Goal: Entertainment & Leisure: Browse casually

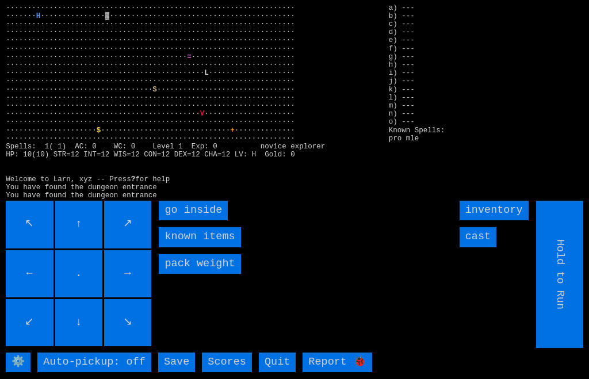
click at [174, 220] on inside "go inside" at bounding box center [193, 211] width 69 height 20
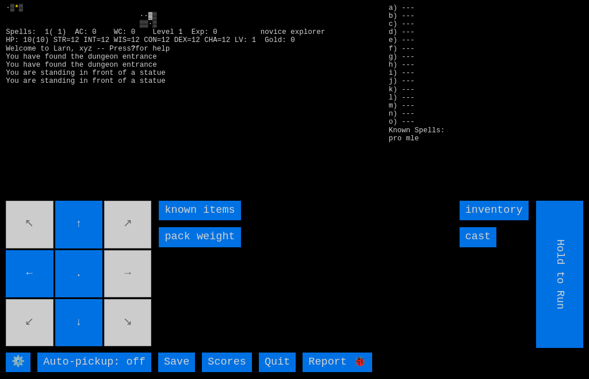
click at [82, 217] on larngrid "* ▒ ··▓▒ ▒▒·▒ Spells: 1( 1) AC: 0 WC: 0 Level 1 Exp: 0 novice explorer HP: 10(1…" at bounding box center [294, 189] width 589 height 379
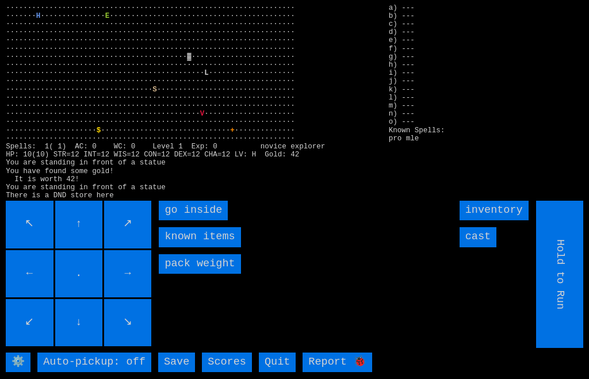
click at [171, 220] on inside "go inside" at bounding box center [193, 211] width 69 height 20
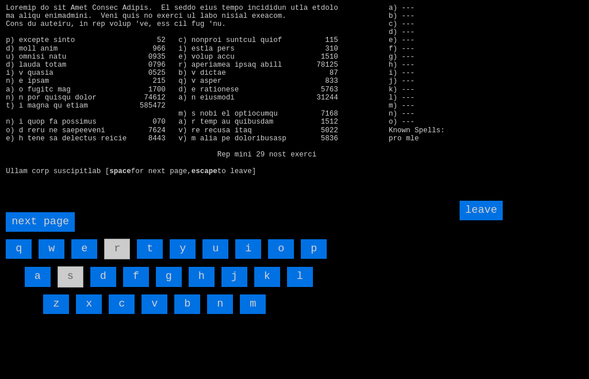
click at [31, 286] on input "a" at bounding box center [38, 277] width 26 height 20
click at [231, 286] on input "j" at bounding box center [234, 277] width 26 height 20
click at [489, 220] on input "leave" at bounding box center [481, 211] width 44 height 20
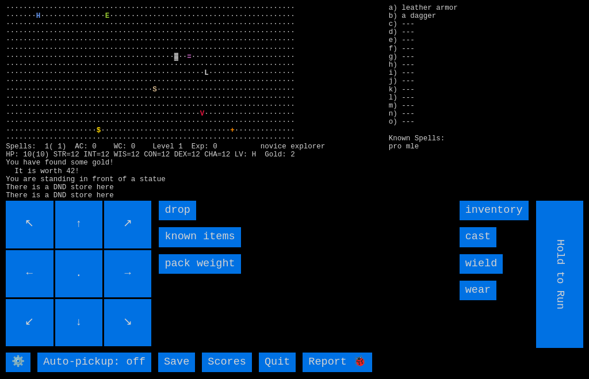
click at [489, 300] on input "wear" at bounding box center [477, 291] width 37 height 20
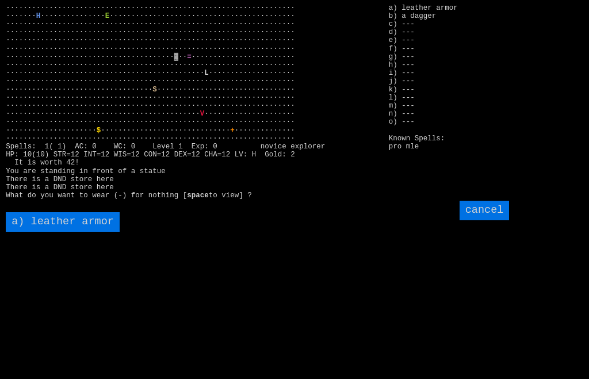
click at [31, 232] on armor "a) leather armor" at bounding box center [63, 222] width 114 height 20
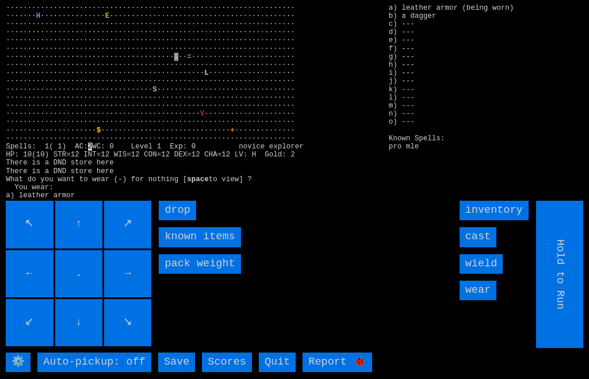
click at [502, 274] on input "wield" at bounding box center [481, 264] width 44 height 20
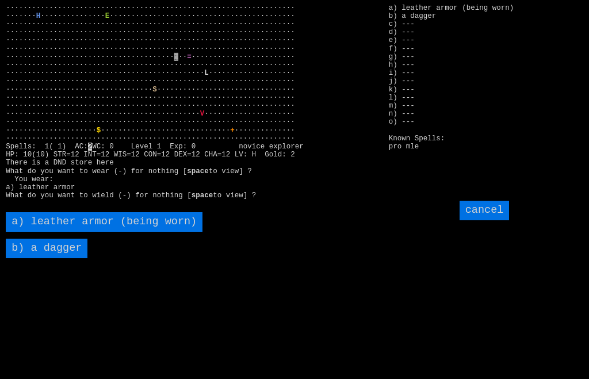
click at [41, 258] on dagger "b) a dagger" at bounding box center [47, 249] width 82 height 20
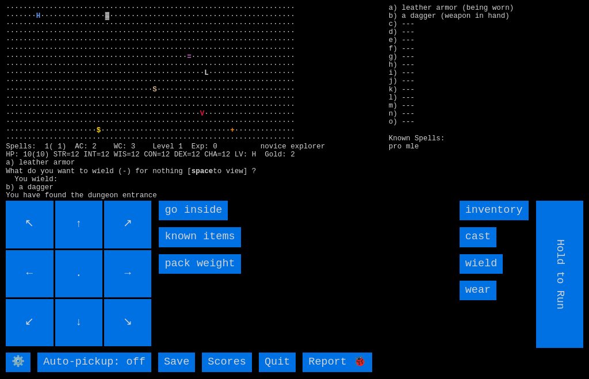
click at [169, 220] on inside "go inside" at bounding box center [193, 211] width 69 height 20
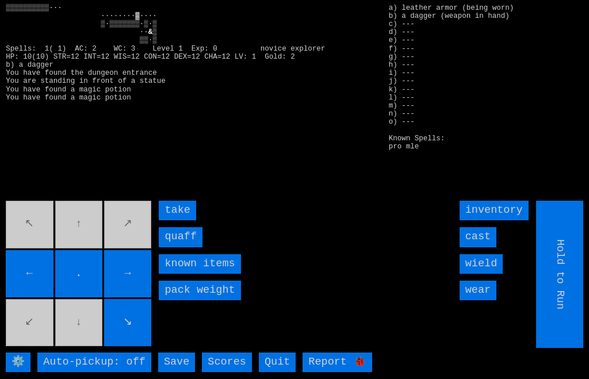
click at [167, 247] on input "quaff" at bounding box center [181, 237] width 44 height 20
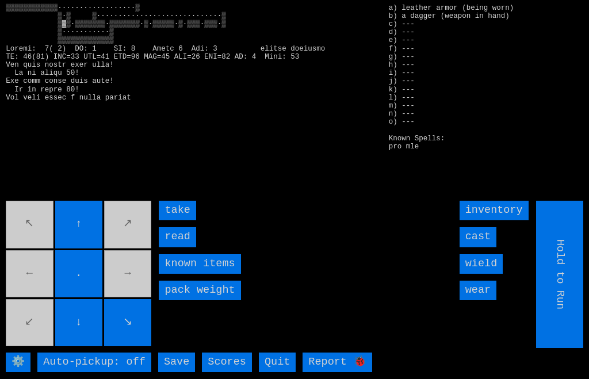
click at [167, 247] on input "read" at bounding box center [177, 237] width 37 height 20
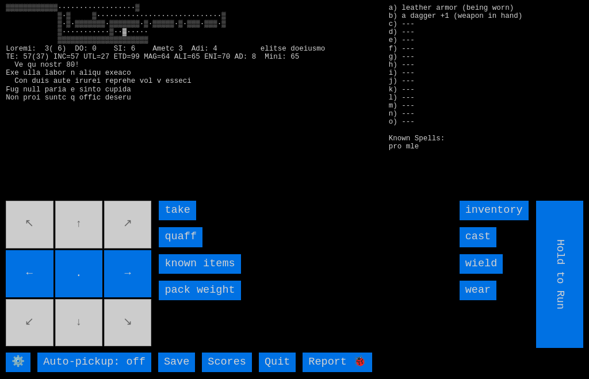
click at [165, 247] on input "quaff" at bounding box center [181, 237] width 44 height 20
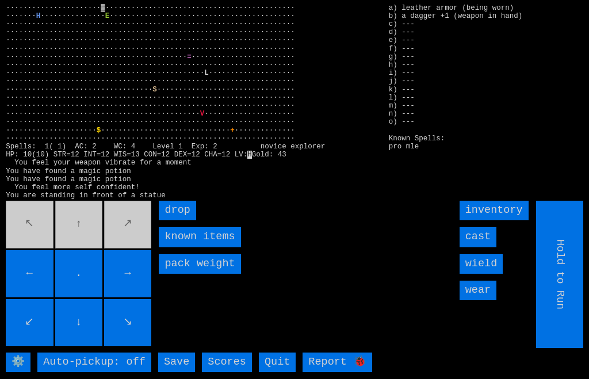
click at [83, 233] on movebuttons "↖ ↑ ↗ ← . → ↙ ↓ ↘" at bounding box center [79, 274] width 147 height 147
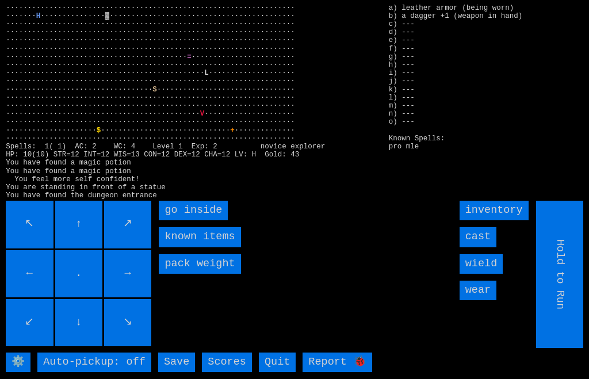
click at [167, 220] on inside "go inside" at bounding box center [193, 211] width 69 height 20
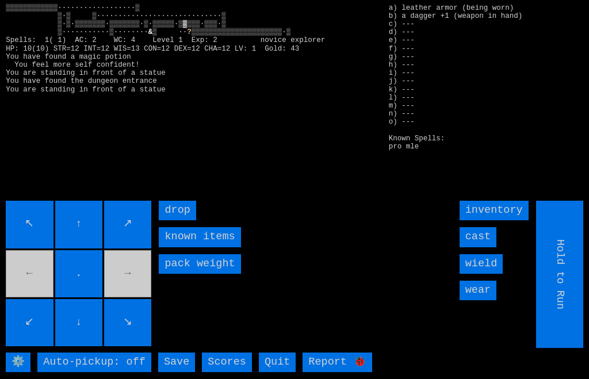
click at [30, 288] on movebuttons "↖ ↑ ↗ ← . → ↙ ↓ ↘" at bounding box center [79, 274] width 147 height 147
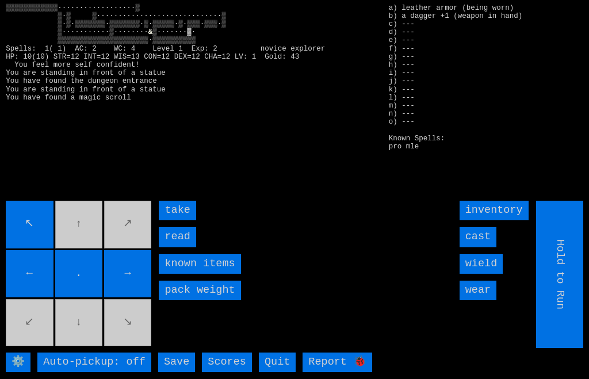
click at [165, 247] on input "read" at bounding box center [177, 237] width 37 height 20
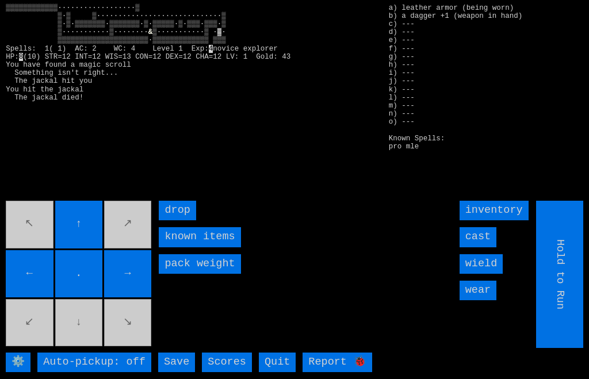
click at [78, 341] on movebuttons "↖ ↑ ↗ ← . → ↙ ↓ ↘" at bounding box center [79, 274] width 147 height 147
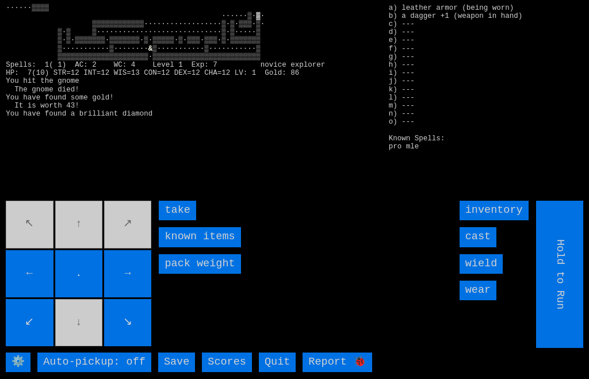
click at [167, 220] on input "take" at bounding box center [177, 211] width 37 height 20
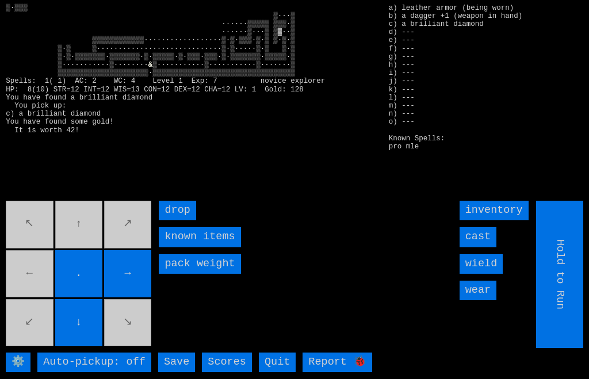
click at [35, 291] on movebuttons "↖ ↑ ↗ ← . → ↙ ↓ ↘" at bounding box center [79, 274] width 147 height 147
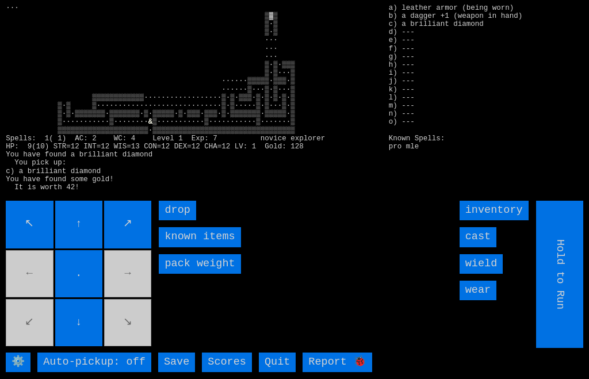
click at [128, 301] on movebuttons "↖ ↑ ↗ ← . → ↙ ↓ ↘" at bounding box center [79, 274] width 147 height 147
